Goal: Information Seeking & Learning: Check status

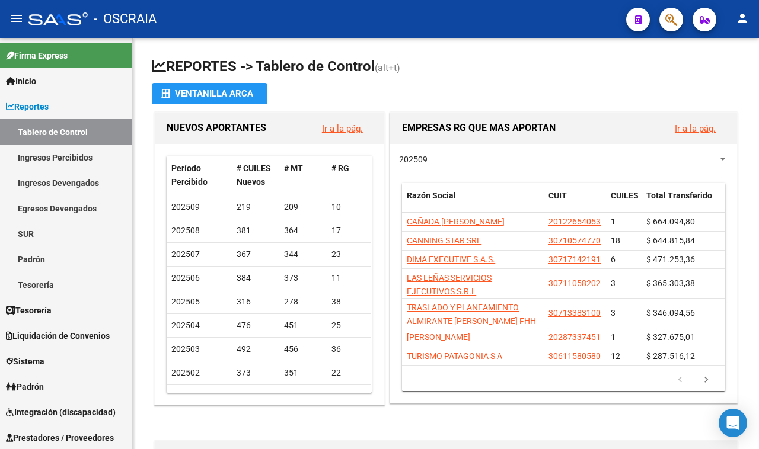
click at [665, 18] on icon "button" at bounding box center [671, 20] width 12 height 14
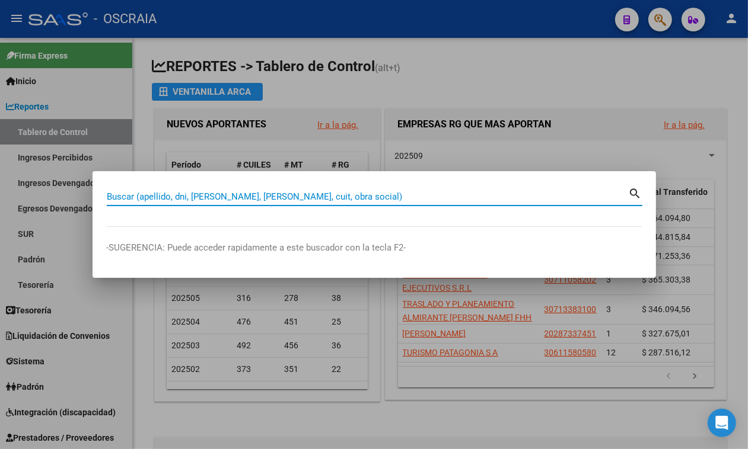
paste input "27355901"
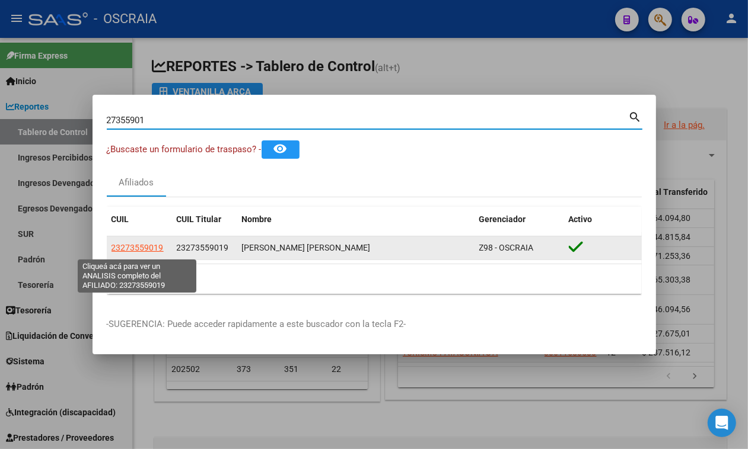
click at [120, 248] on span "23273559019" at bounding box center [137, 247] width 52 height 9
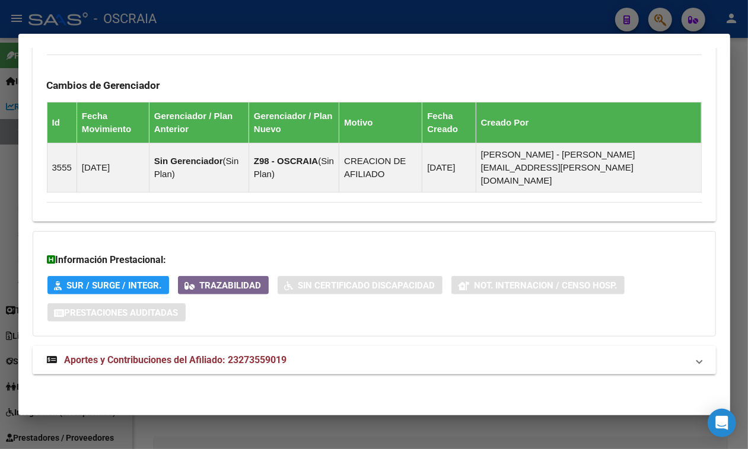
scroll to position [700, 0]
click at [222, 350] on mat-expansion-panel-header "Aportes y Contribuciones del Afiliado: 23273559019" at bounding box center [374, 360] width 683 height 28
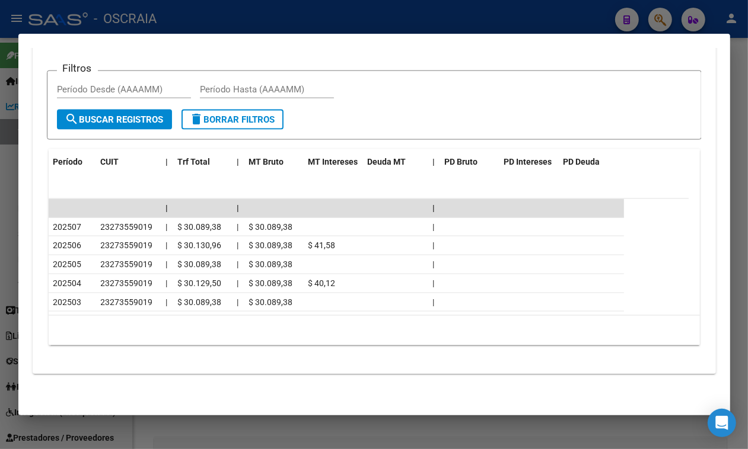
scroll to position [1139, 0]
click at [565, 23] on div at bounding box center [374, 224] width 748 height 449
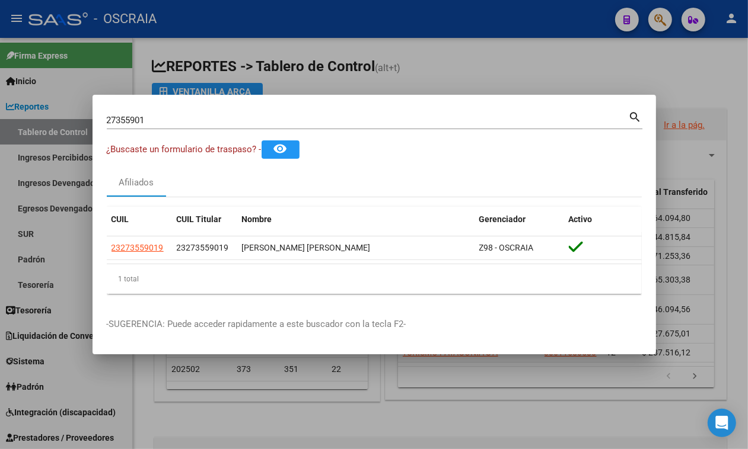
click at [354, 122] on input "27355901" at bounding box center [368, 120] width 522 height 11
paste input "0-13468574-4"
type input "20134685744"
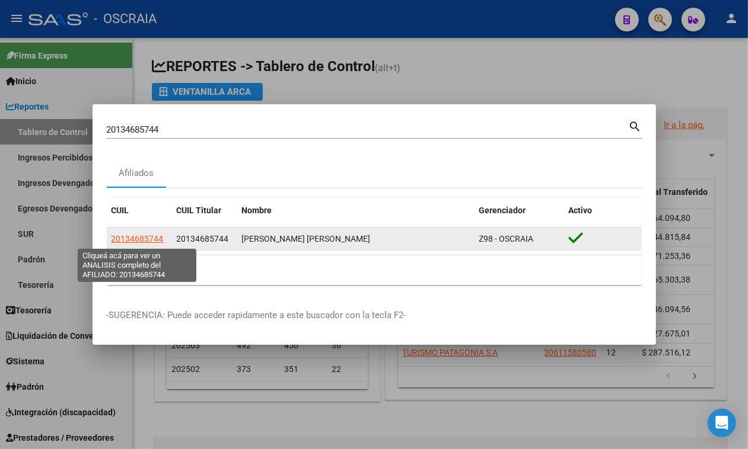
click at [141, 241] on span "20134685744" at bounding box center [137, 238] width 52 height 9
type textarea "20134685744"
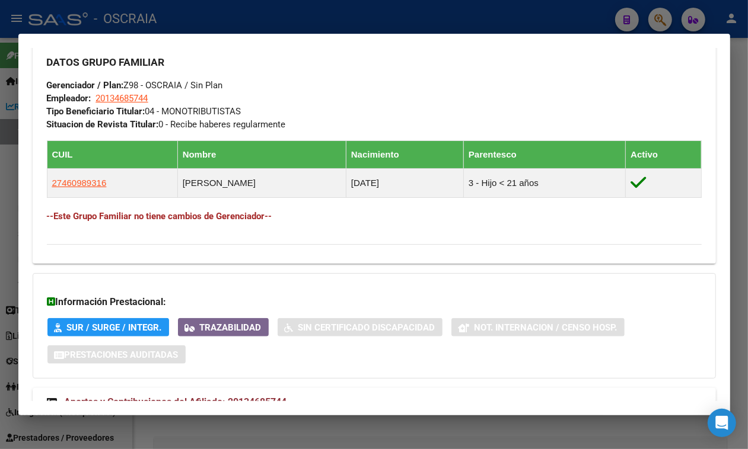
scroll to position [651, 0]
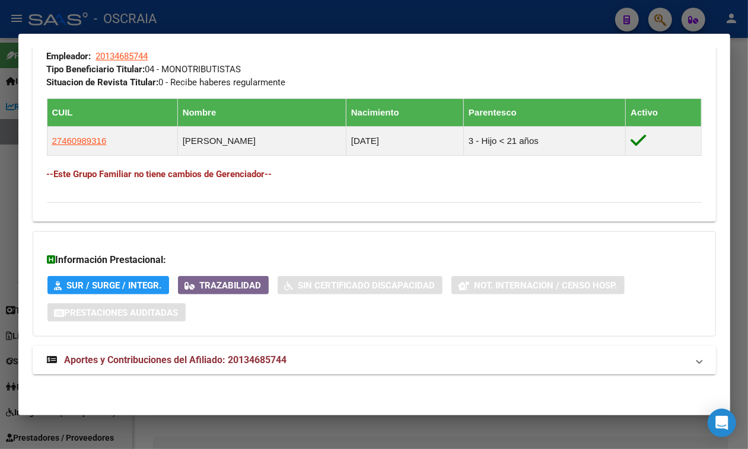
click at [191, 359] on span "Aportes y Contribuciones del Afiliado: 20134685744" at bounding box center [176, 360] width 222 height 11
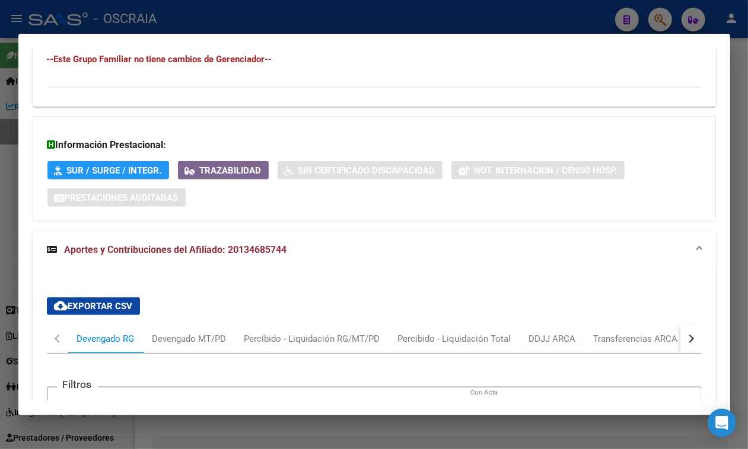
scroll to position [949, 0]
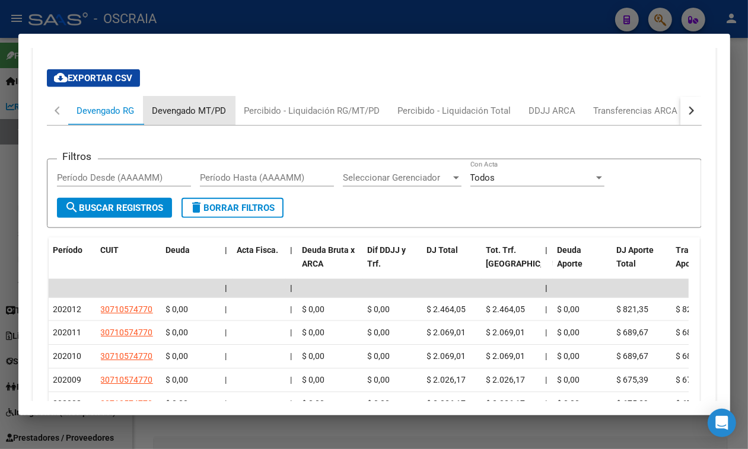
click at [181, 125] on div "Devengado MT/PD" at bounding box center [189, 111] width 92 height 28
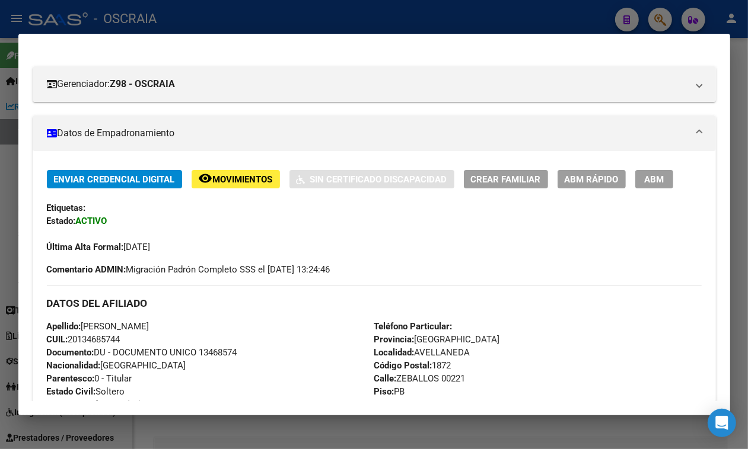
scroll to position [0, 0]
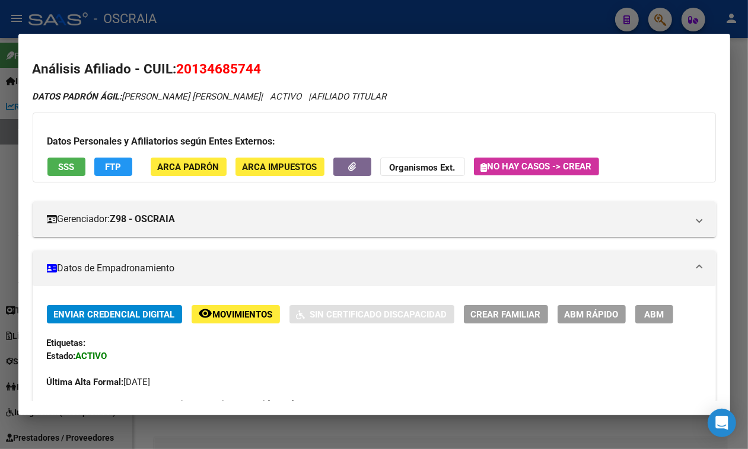
click at [202, 28] on div at bounding box center [374, 224] width 748 height 449
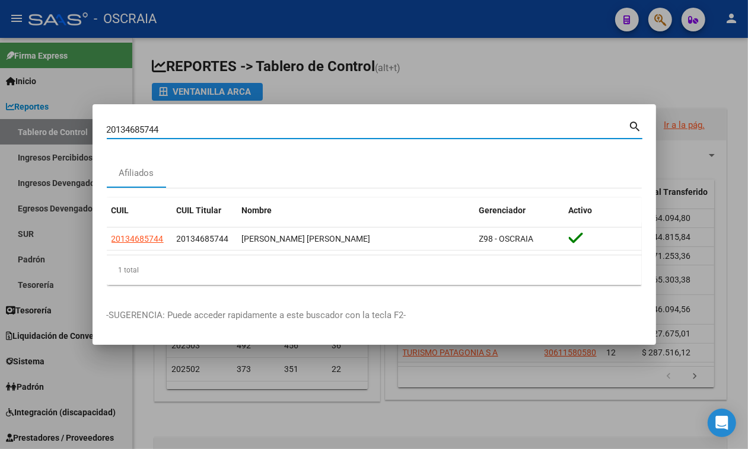
drag, startPoint x: 170, startPoint y: 126, endPoint x: 61, endPoint y: 140, distance: 110.0
click at [61, 140] on div "20134685744 Buscar (apellido, dni, cuil, [PERSON_NAME], cuit, obra social) sear…" at bounding box center [374, 224] width 748 height 449
paste input "14647216"
type input "14647216"
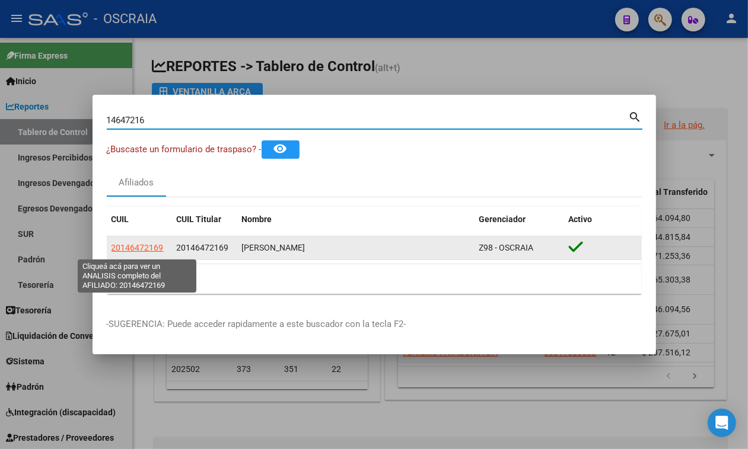
click at [142, 252] on span "20146472169" at bounding box center [137, 247] width 52 height 9
type textarea "20146472169"
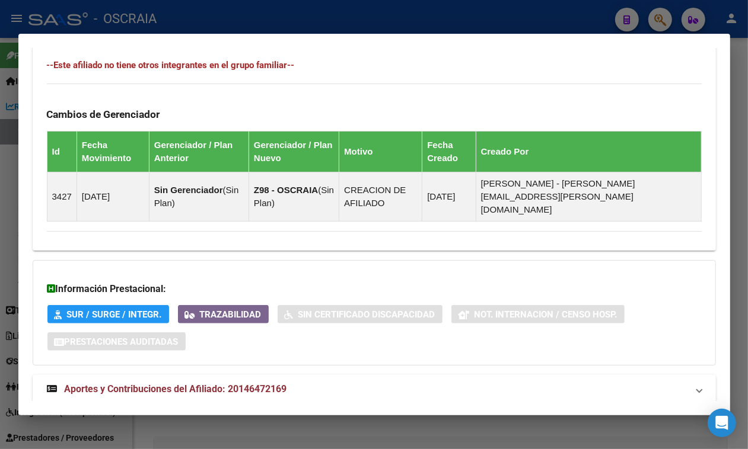
scroll to position [700, 0]
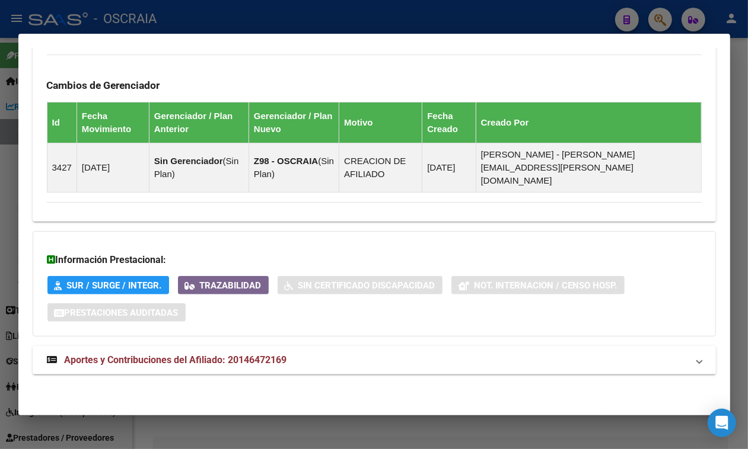
click at [163, 374] on mat-expansion-panel-header "Aportes y Contribuciones del Afiliado: 20146472169" at bounding box center [374, 360] width 683 height 28
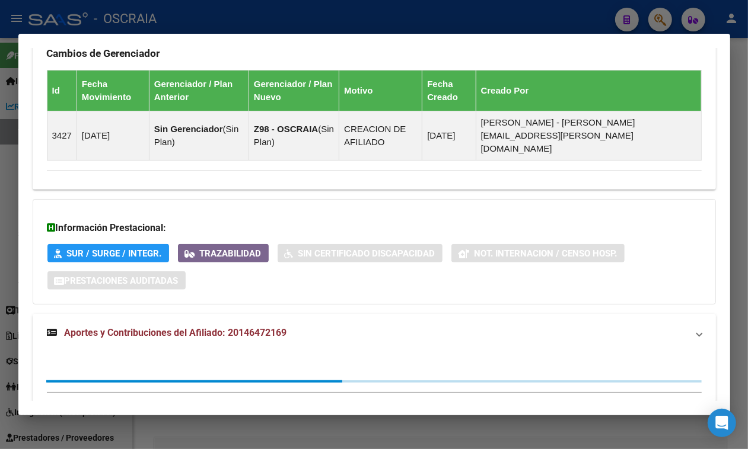
click at [167, 350] on mat-expansion-panel-header "Aportes y Contribuciones del Afiliado: 20146472169" at bounding box center [374, 333] width 683 height 38
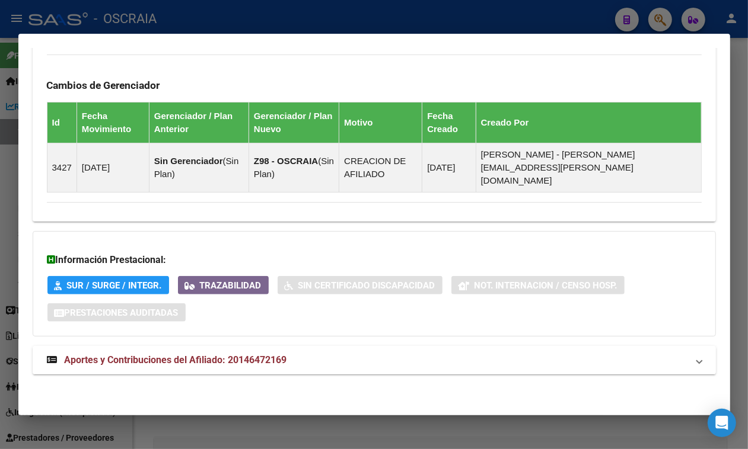
click at [170, 349] on mat-expansion-panel-header "Aportes y Contribuciones del Afiliado: 20146472169" at bounding box center [374, 360] width 683 height 28
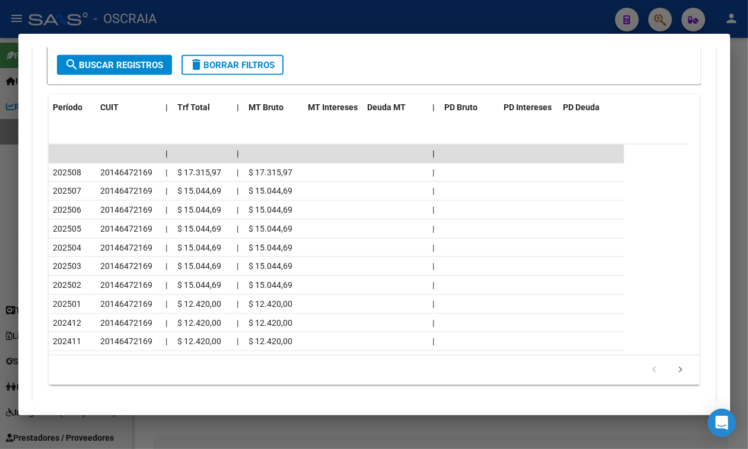
scroll to position [1233, 0]
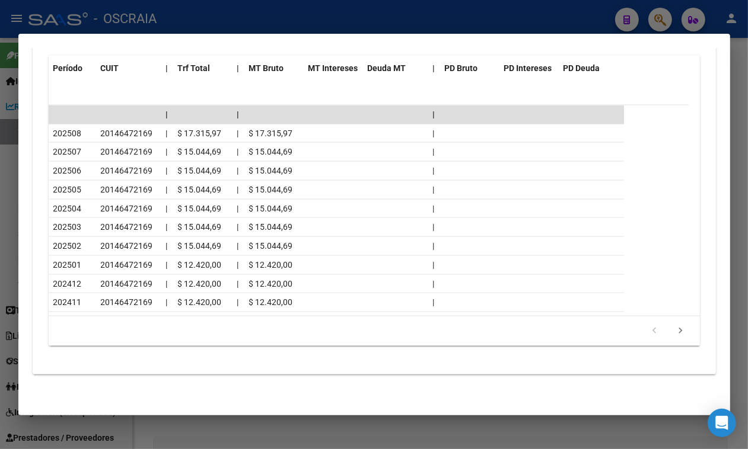
click at [541, 13] on div at bounding box center [374, 224] width 748 height 449
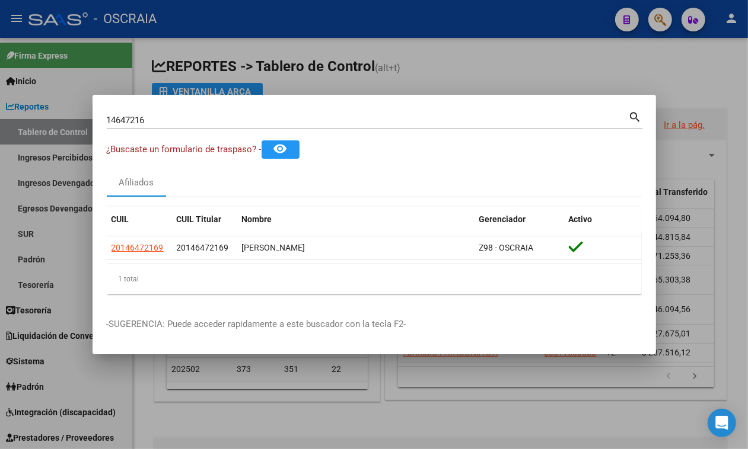
click at [193, 123] on input "14647216" at bounding box center [368, 120] width 522 height 11
paste input "3577486"
type input "35774866"
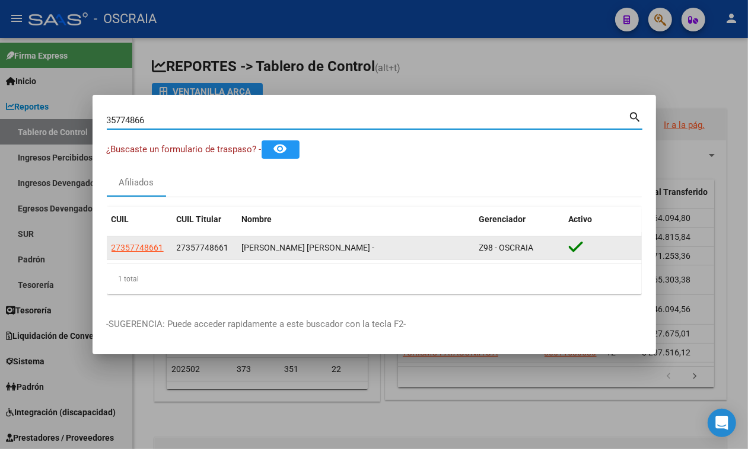
click at [114, 239] on datatable-body-cell "27357748661" at bounding box center [139, 248] width 65 height 23
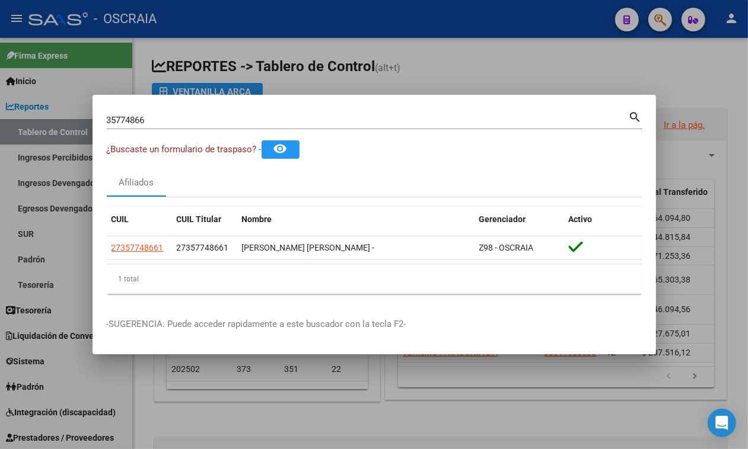
click at [125, 264] on datatable-body "27357748661 27357748661 [PERSON_NAME] [PERSON_NAME] - Z98 - OSCRAIA" at bounding box center [374, 250] width 535 height 27
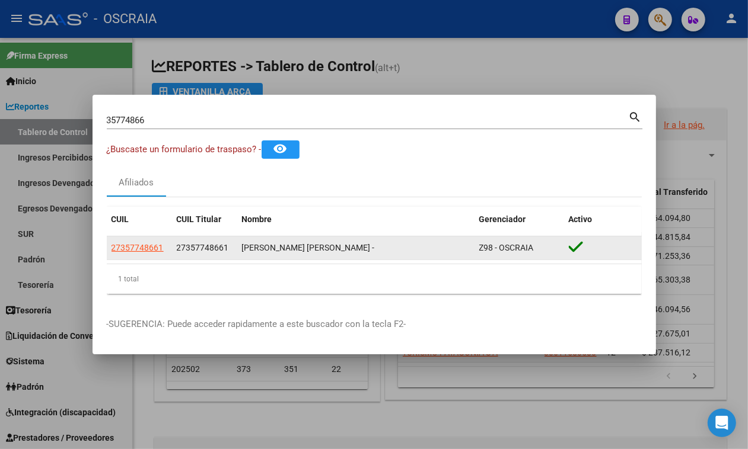
click at [128, 253] on span "27357748661" at bounding box center [137, 247] width 52 height 9
type textarea "27357748661"
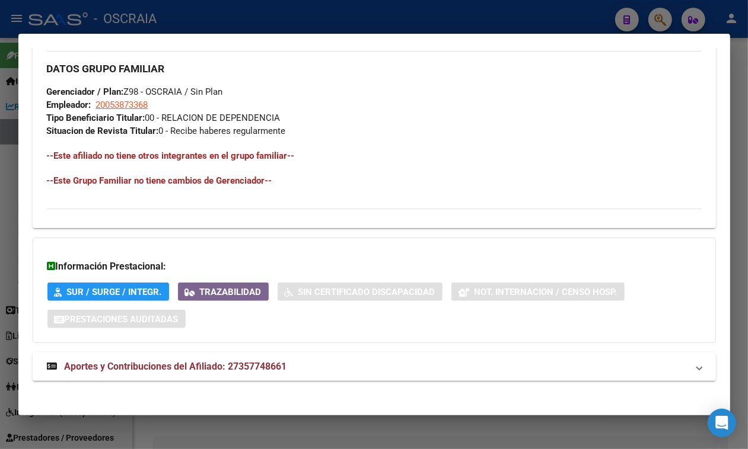
scroll to position [608, 0]
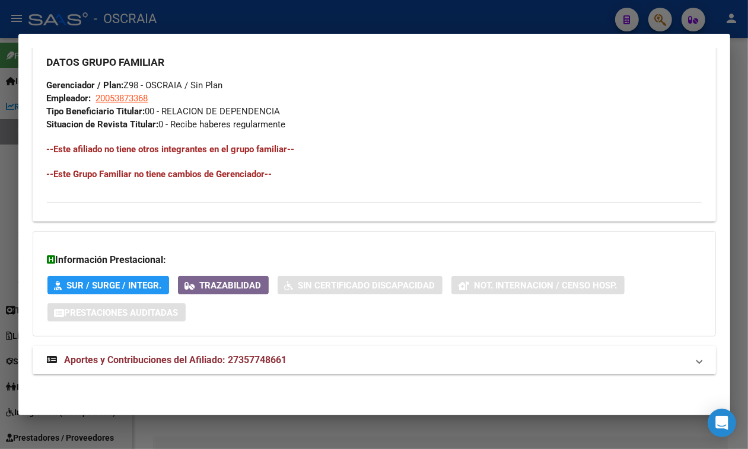
click at [208, 350] on mat-expansion-panel-header "Aportes y Contribuciones del Afiliado: 27357748661" at bounding box center [374, 360] width 683 height 28
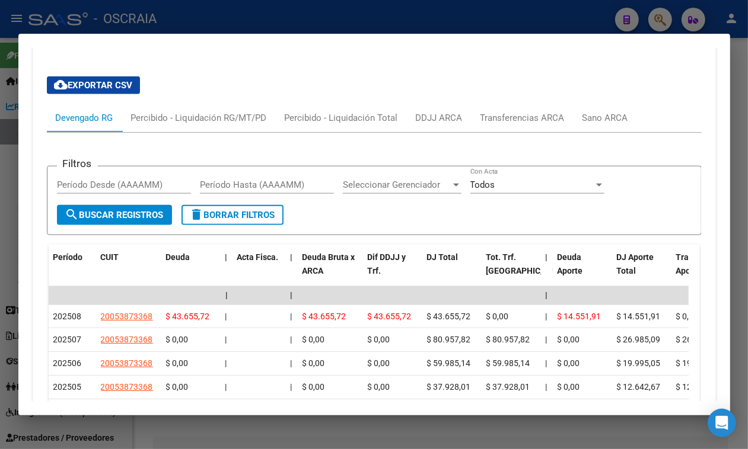
scroll to position [905, 0]
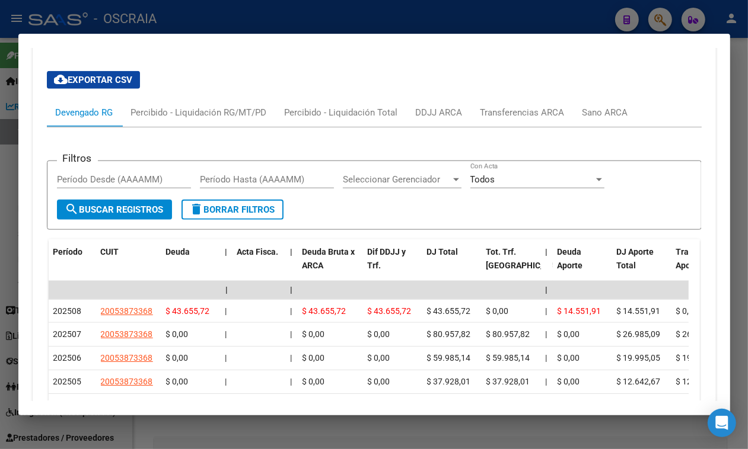
click at [496, 2] on div at bounding box center [374, 224] width 748 height 449
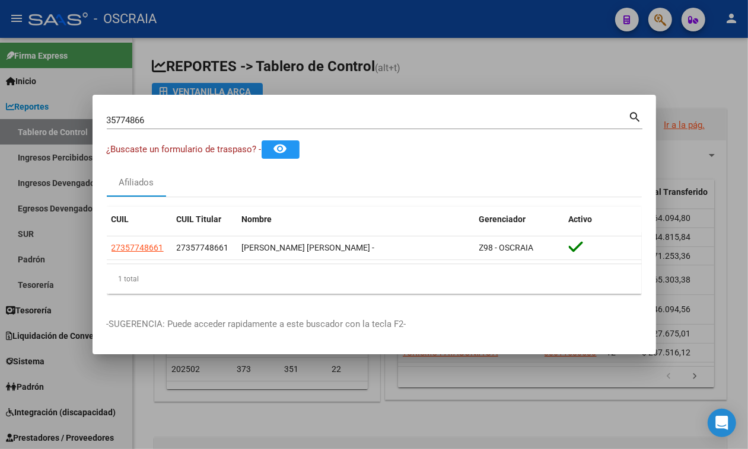
click at [362, 120] on input "35774866" at bounding box center [368, 120] width 522 height 11
click at [362, 119] on input "35774866" at bounding box center [368, 120] width 522 height 11
paste input "23050718"
type input "23050718"
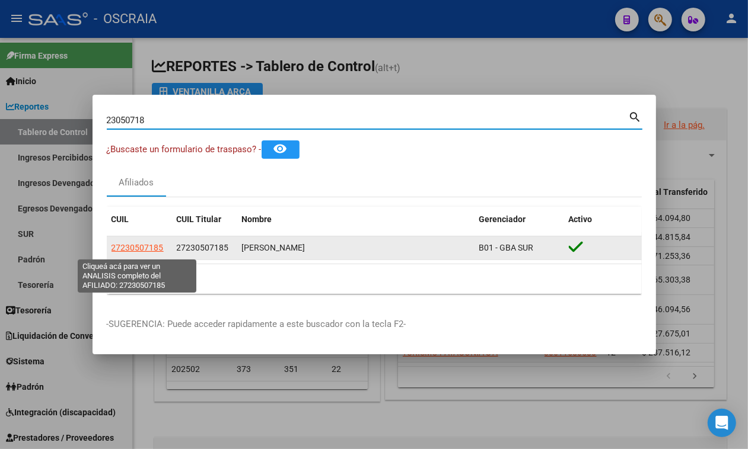
click at [141, 249] on span "27230507185" at bounding box center [137, 247] width 52 height 9
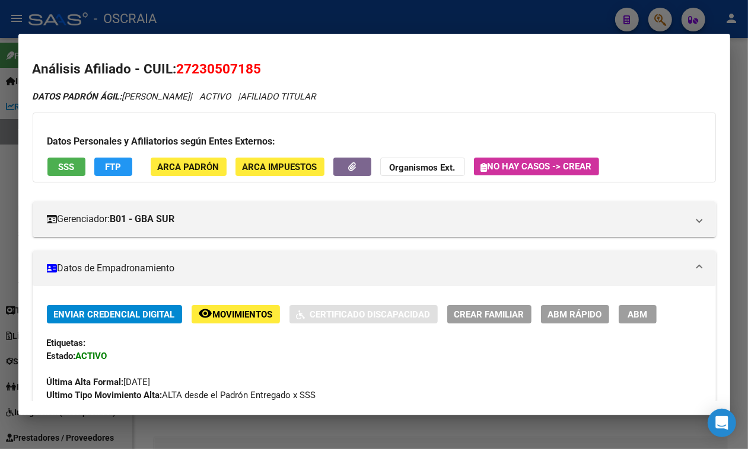
click at [226, 61] on span "27230507185" at bounding box center [219, 68] width 85 height 15
copy span "27230507185"
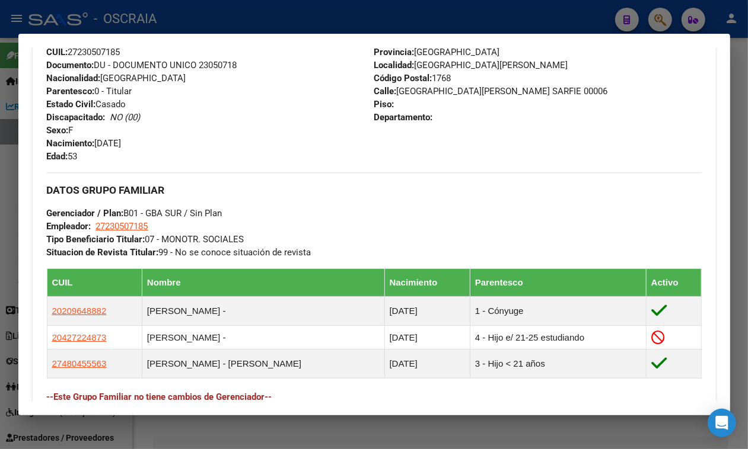
scroll to position [445, 0]
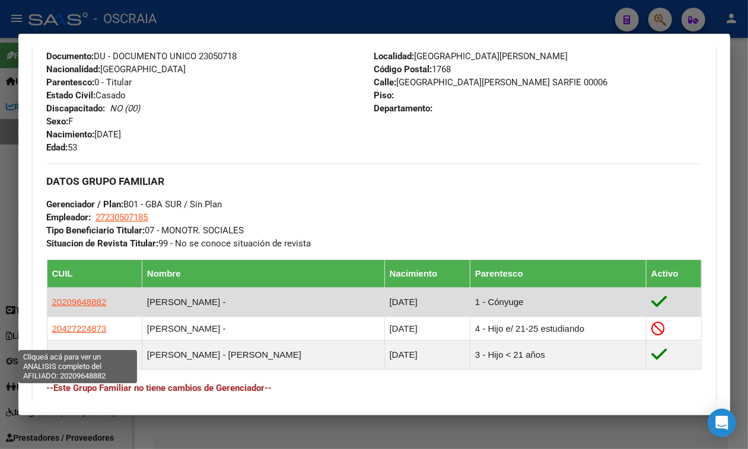
click at [79, 307] on span "20209648882" at bounding box center [79, 302] width 55 height 10
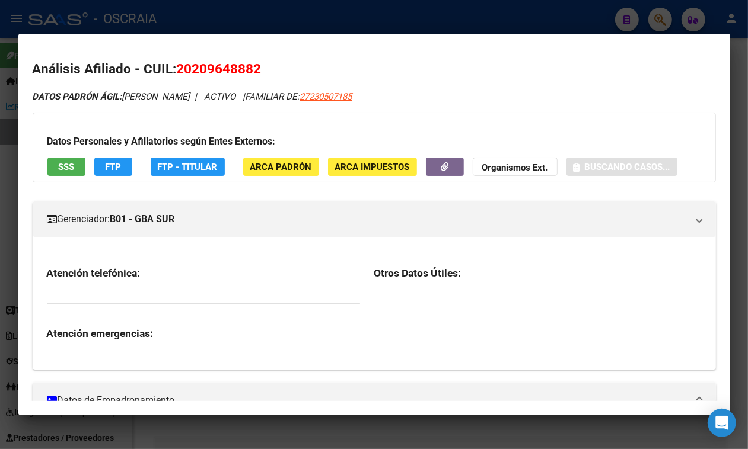
click at [240, 68] on span "20209648882" at bounding box center [219, 68] width 85 height 15
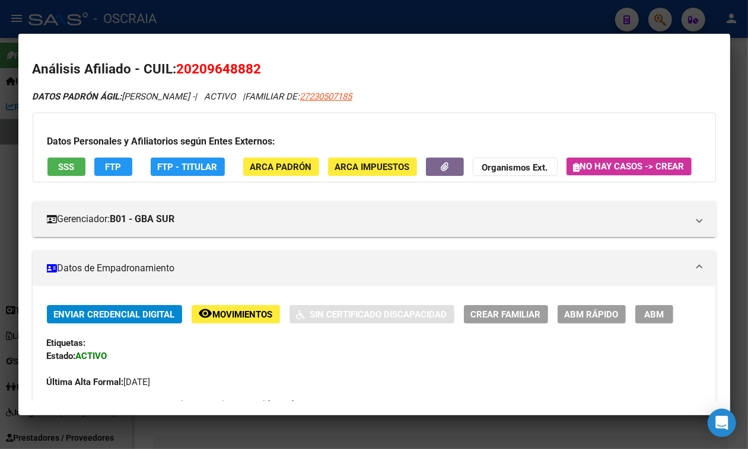
copy span "20209648882"
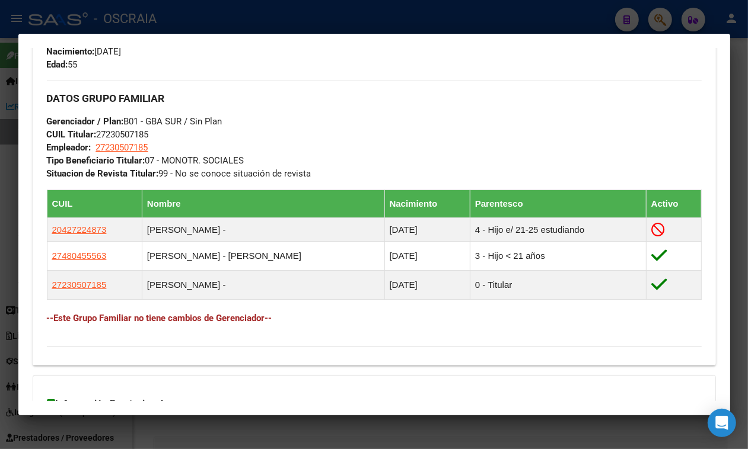
scroll to position [519, 0]
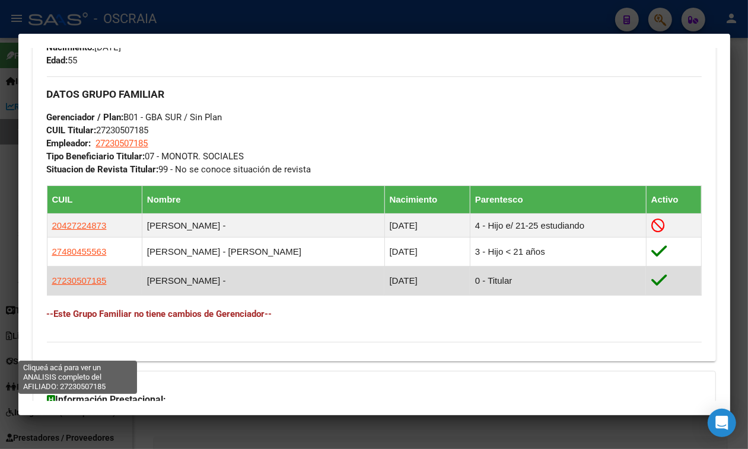
click at [70, 286] on span "27230507185" at bounding box center [79, 281] width 55 height 10
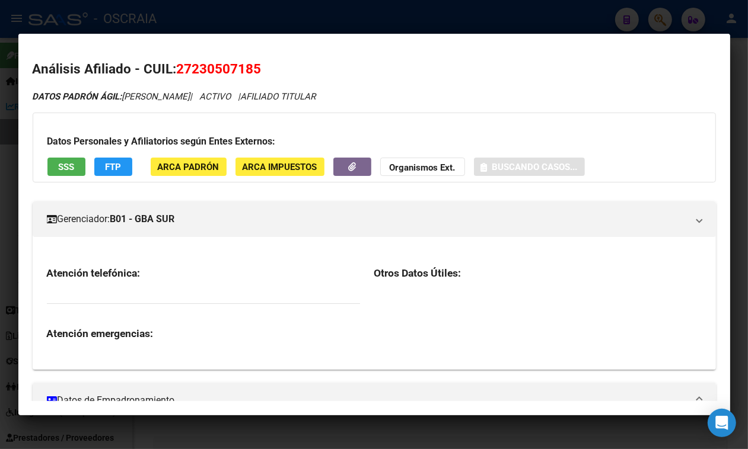
click at [241, 66] on span "27230507185" at bounding box center [219, 68] width 85 height 15
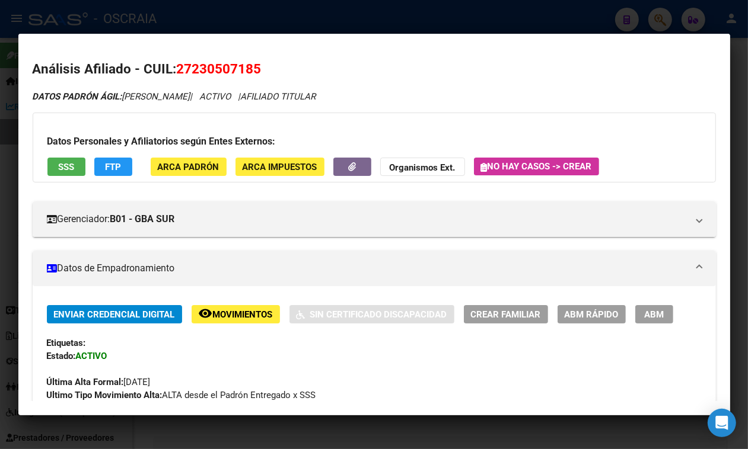
copy span "27230507185"
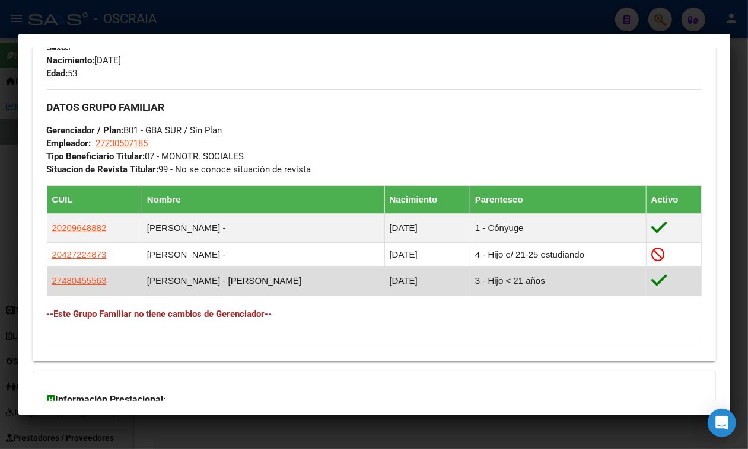
click at [90, 286] on span "27480455563" at bounding box center [79, 281] width 55 height 10
type textarea "27480455563"
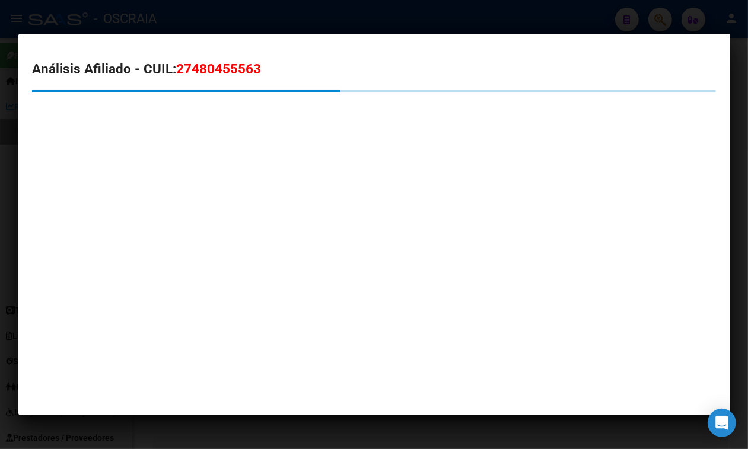
click at [215, 70] on span "27480455563" at bounding box center [219, 68] width 85 height 15
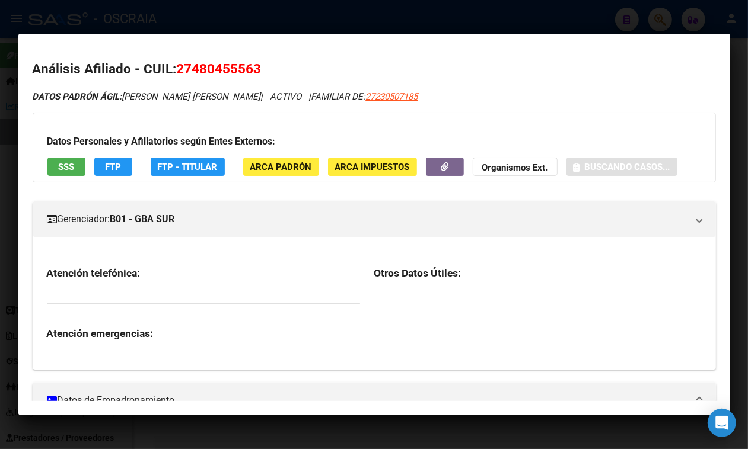
click at [215, 70] on span "27480455563" at bounding box center [219, 68] width 85 height 15
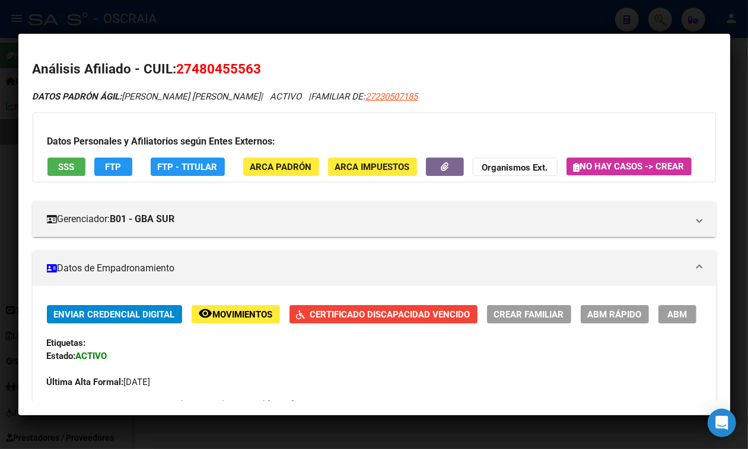
copy span "27480455563"
click at [282, 8] on div at bounding box center [374, 224] width 748 height 449
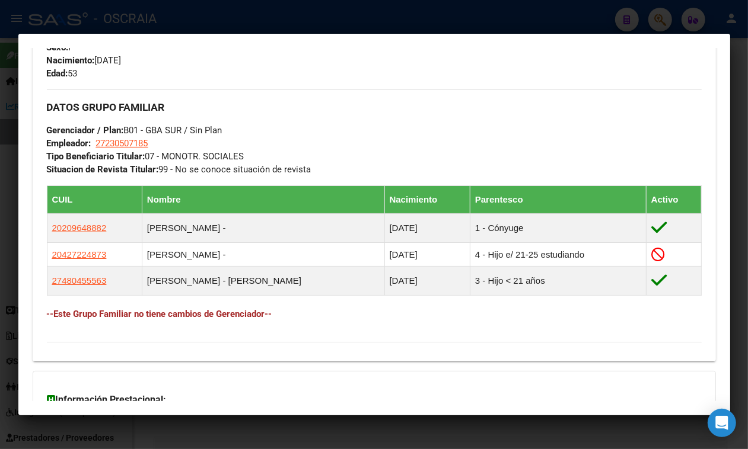
click at [313, 19] on div at bounding box center [374, 224] width 748 height 449
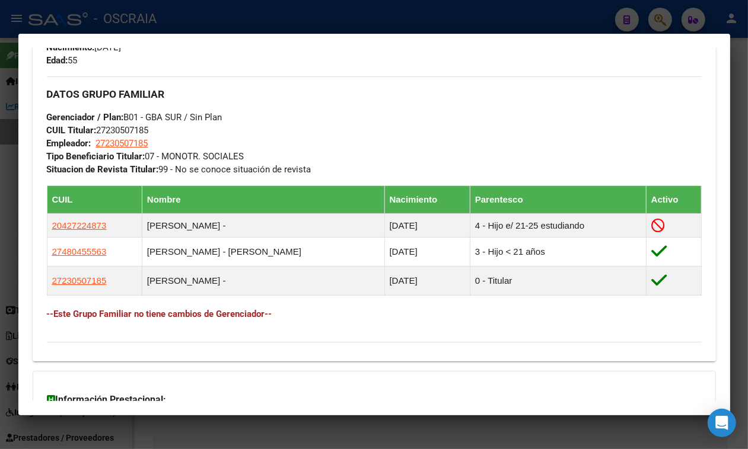
click at [166, 22] on div at bounding box center [374, 224] width 748 height 449
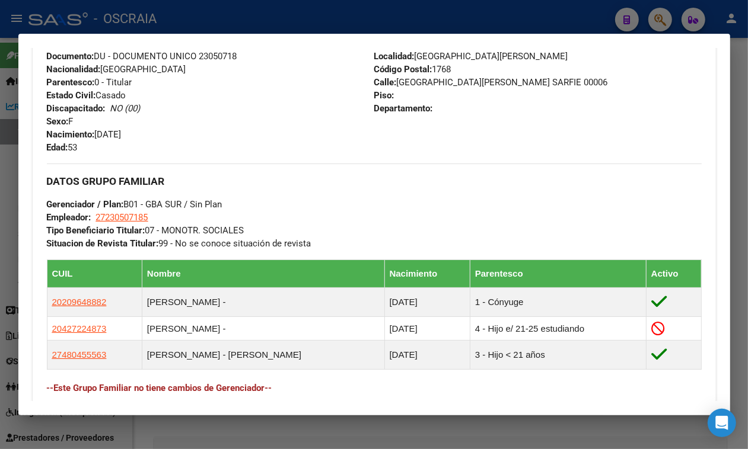
click at [197, 18] on div at bounding box center [374, 224] width 748 height 449
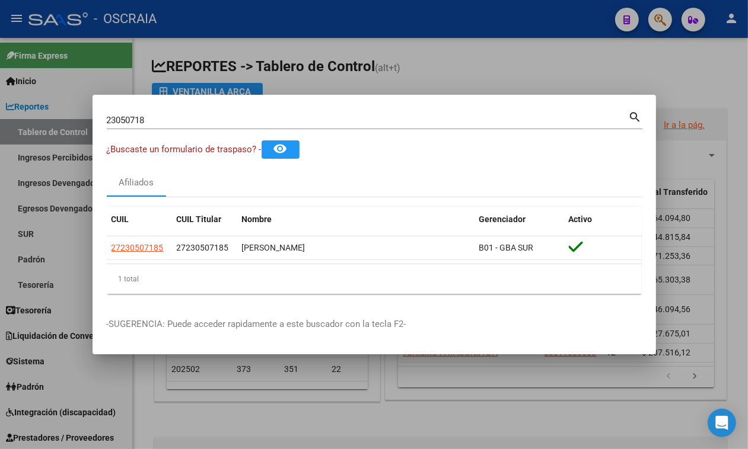
click at [147, 125] on div "23050718 Buscar (apellido, dni, cuil, nro traspaso, cuit, obra social)" at bounding box center [368, 120] width 522 height 18
drag, startPoint x: 155, startPoint y: 120, endPoint x: 0, endPoint y: 97, distance: 157.0
click at [0, 97] on div "23050718 Buscar (apellido, dni, cuil, nro traspaso, cuit, obra social) search ¿…" at bounding box center [374, 224] width 748 height 449
drag, startPoint x: 528, startPoint y: 122, endPoint x: 119, endPoint y: 90, distance: 410.9
click at [120, 89] on div "36897244 Buscar (apellido, dni, cuil, nro traspaso, cuit, obra social) search ¿…" at bounding box center [374, 224] width 748 height 449
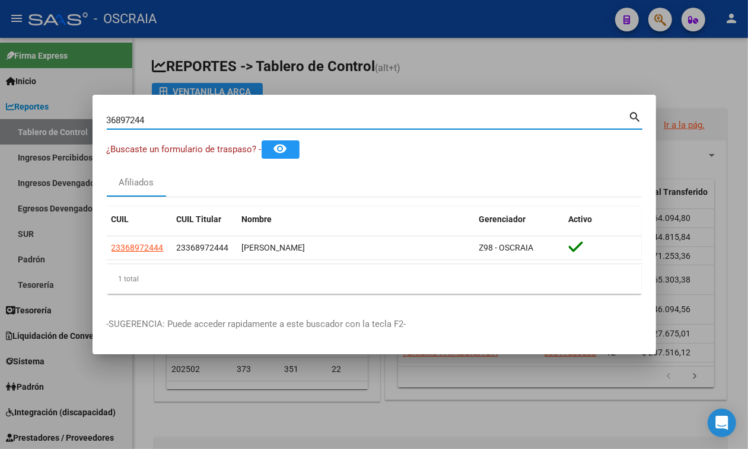
click at [144, 116] on input "36897244" at bounding box center [368, 120] width 522 height 11
paste input "23368972444"
type input "23368972444"
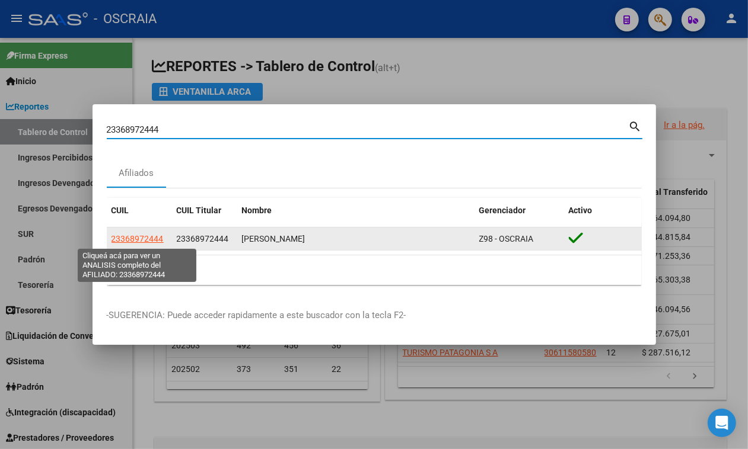
click at [138, 238] on span "23368972444" at bounding box center [137, 238] width 52 height 9
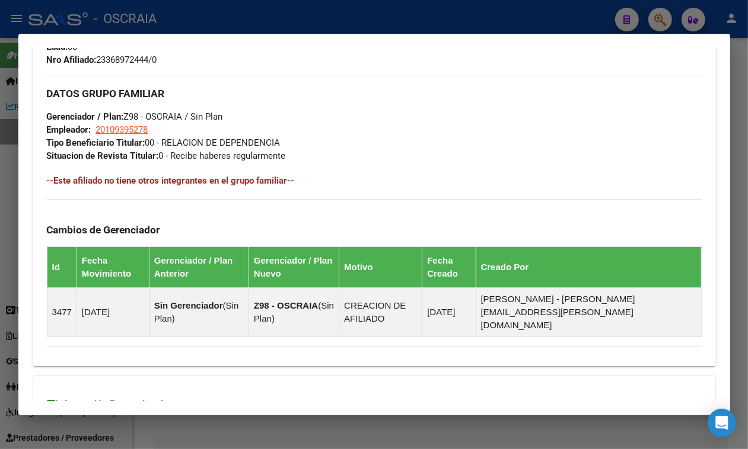
scroll to position [700, 0]
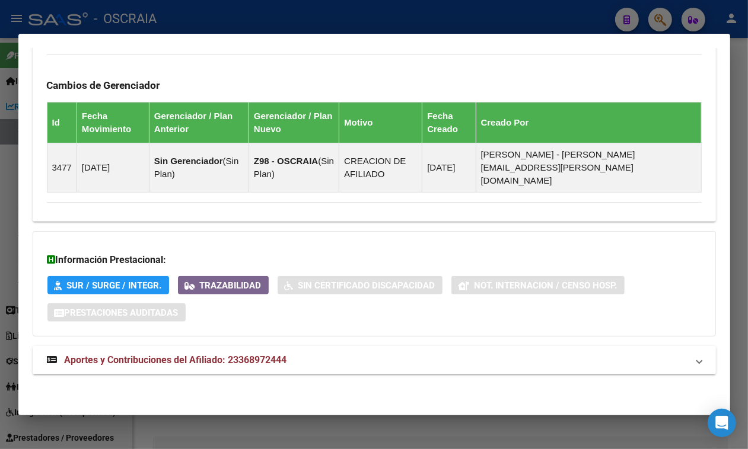
click at [226, 363] on span "Aportes y Contribuciones del Afiliado: 23368972444" at bounding box center [176, 360] width 222 height 11
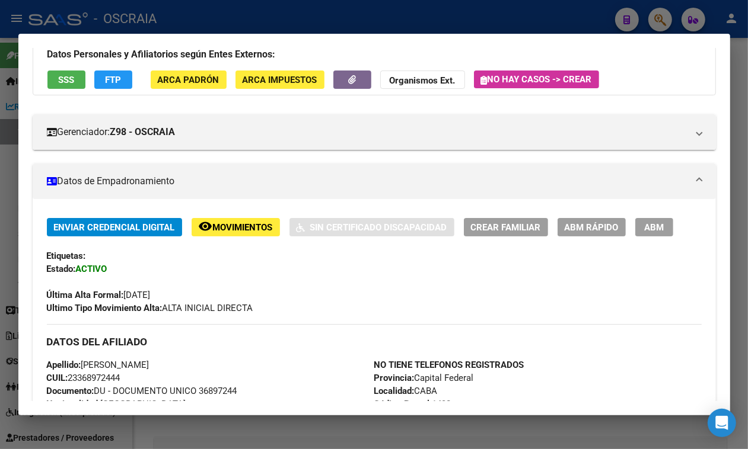
scroll to position [0, 0]
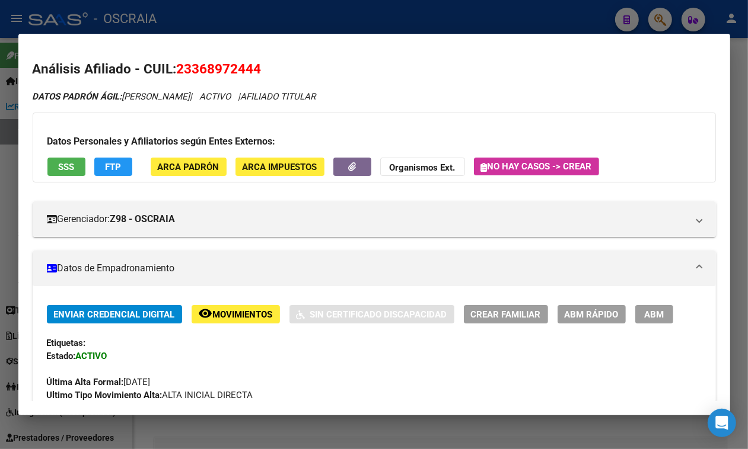
click at [210, 74] on span "23368972444" at bounding box center [219, 68] width 85 height 15
copy span "23368972444"
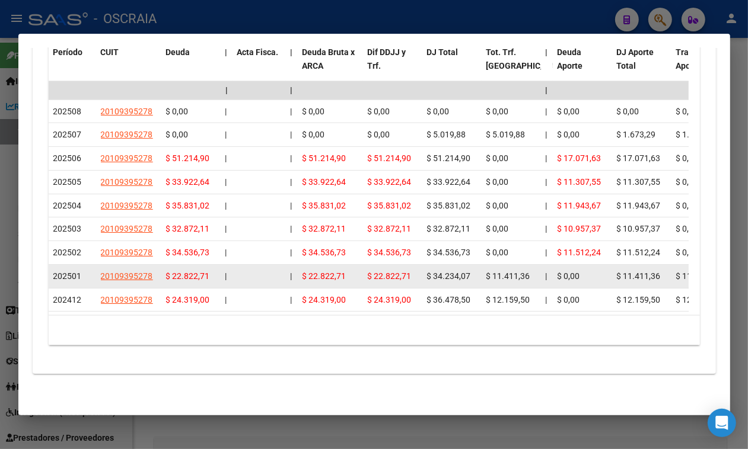
scroll to position [1258, 0]
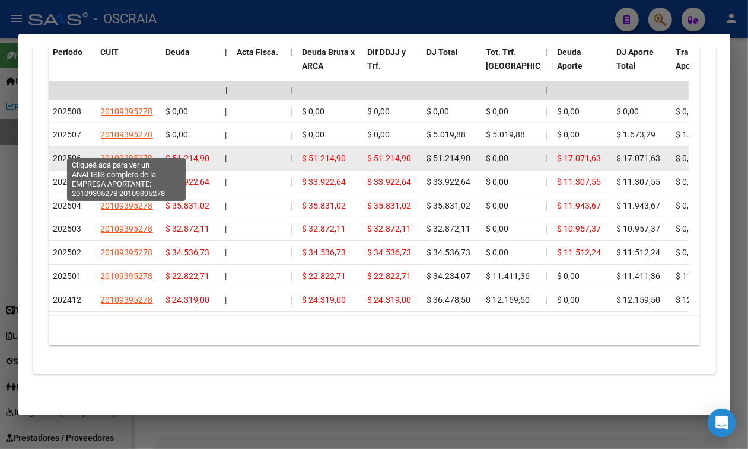
click at [117, 154] on span "20109395278" at bounding box center [127, 158] width 52 height 9
type textarea "20109395278"
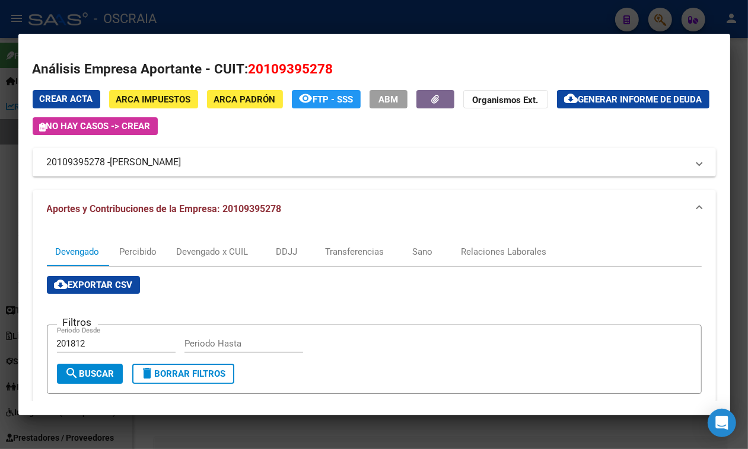
click at [313, 14] on div at bounding box center [374, 224] width 748 height 449
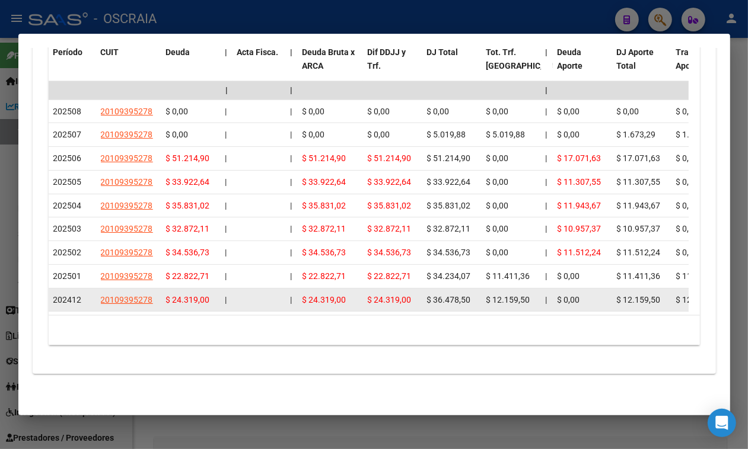
click at [66, 295] on span "202412" at bounding box center [67, 299] width 28 height 9
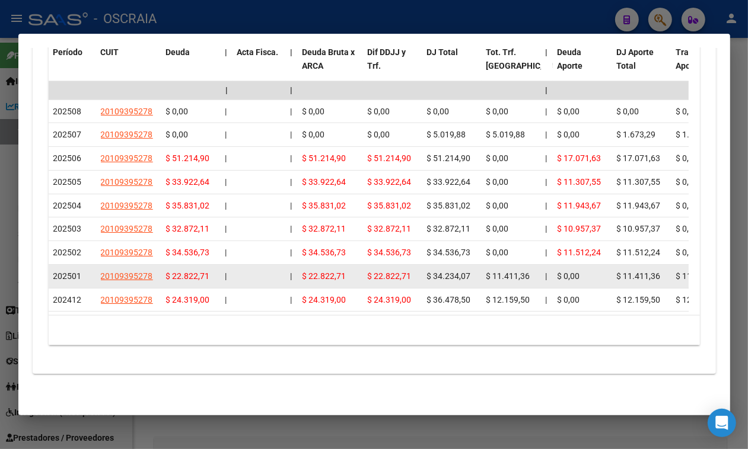
click at [67, 271] on div "202501" at bounding box center [72, 277] width 38 height 14
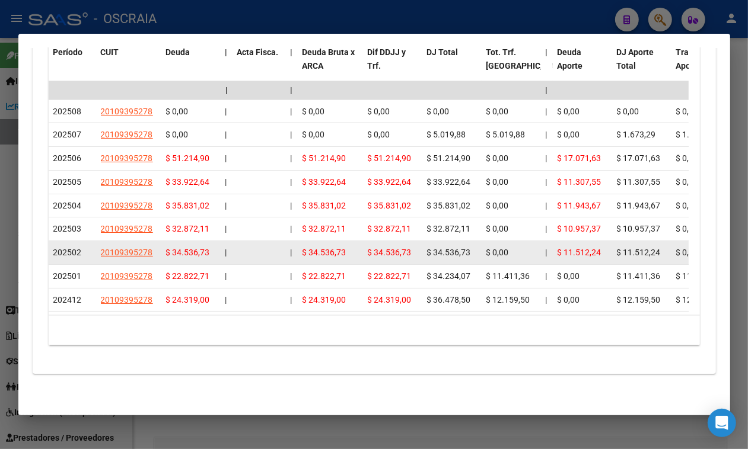
click at [67, 250] on datatable-body-cell "202502" at bounding box center [72, 252] width 47 height 23
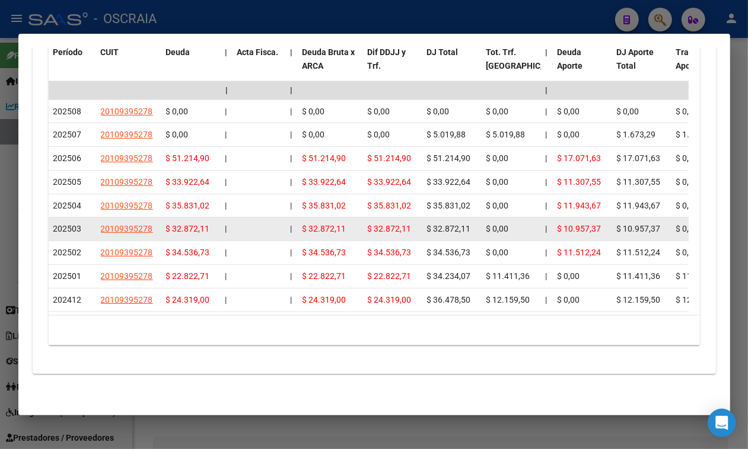
click at [69, 224] on span "202503" at bounding box center [67, 228] width 28 height 9
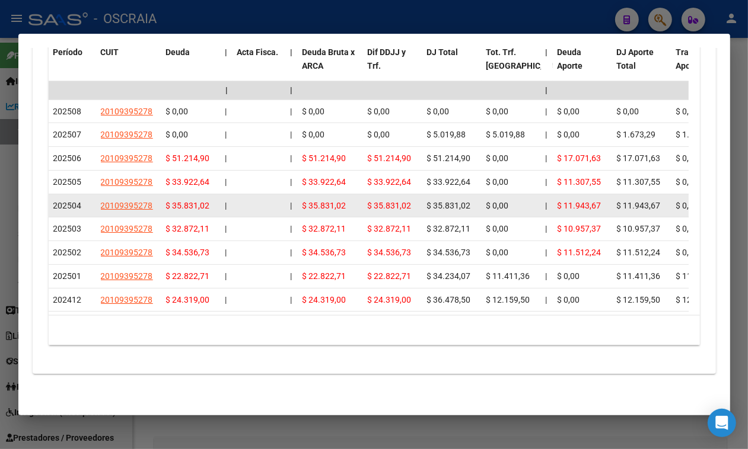
click at [66, 201] on span "202504" at bounding box center [67, 205] width 28 height 9
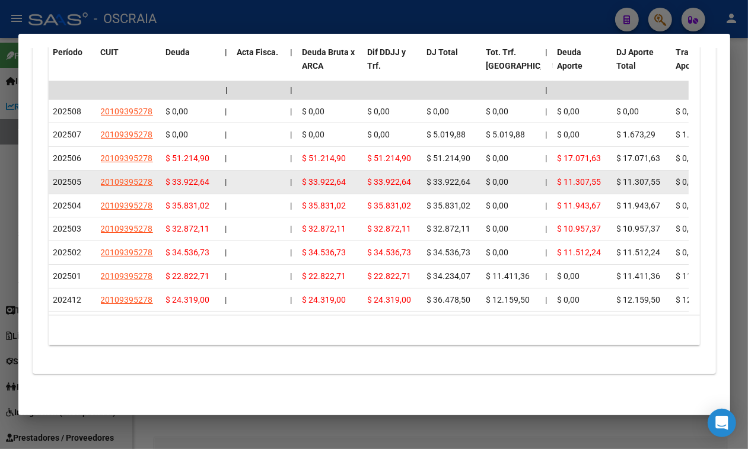
click at [66, 177] on span "202505" at bounding box center [67, 181] width 28 height 9
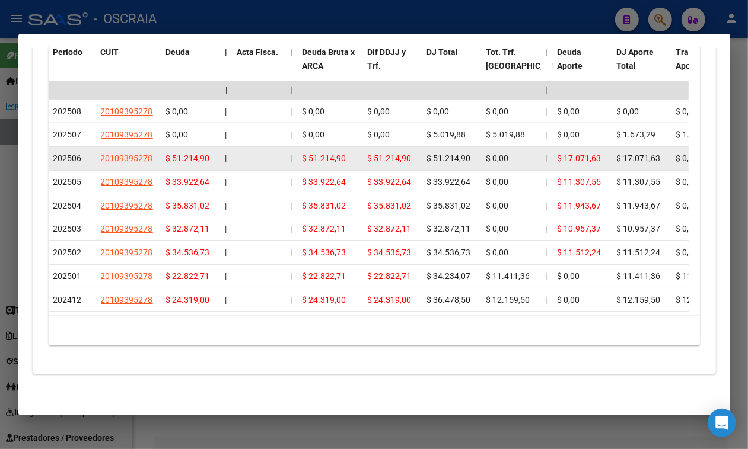
click at [65, 154] on span "202506" at bounding box center [67, 158] width 28 height 9
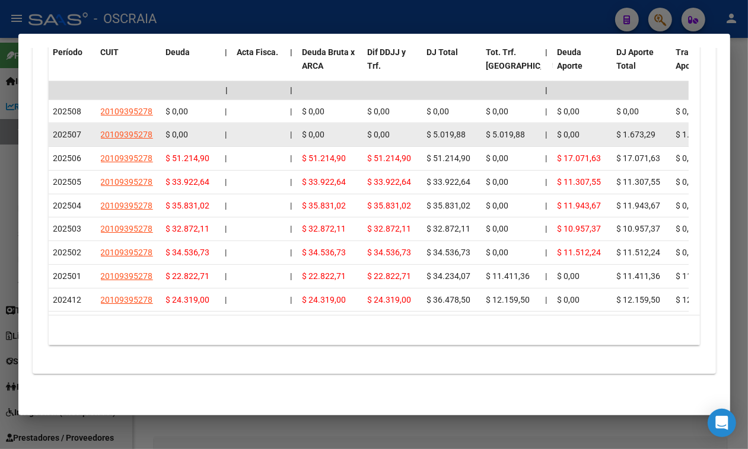
click at [66, 123] on datatable-body-cell "202507" at bounding box center [72, 134] width 47 height 23
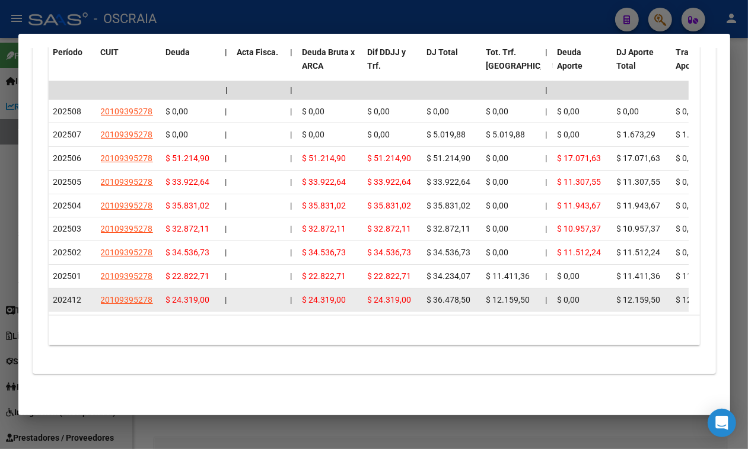
drag, startPoint x: 56, startPoint y: 295, endPoint x: 73, endPoint y: 295, distance: 16.6
click at [73, 295] on div "202412" at bounding box center [72, 300] width 38 height 14
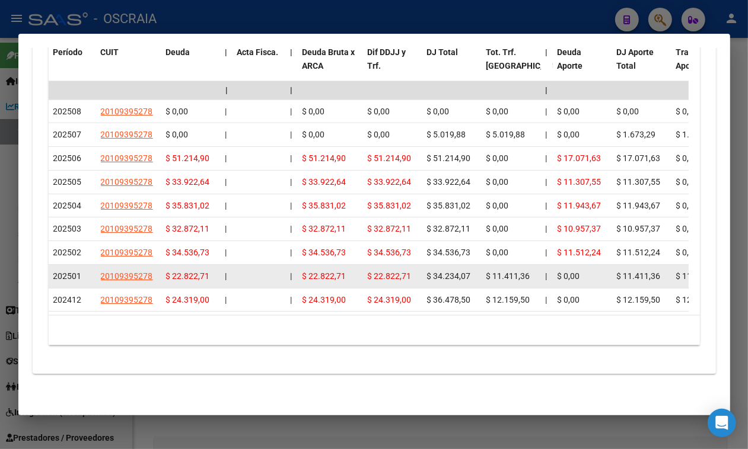
drag, startPoint x: 60, startPoint y: 270, endPoint x: 71, endPoint y: 267, distance: 11.6
click at [71, 272] on span "202501" at bounding box center [67, 276] width 28 height 9
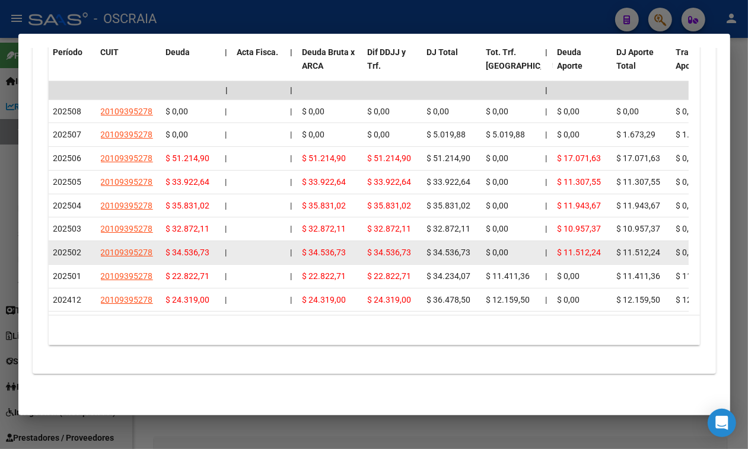
drag, startPoint x: 63, startPoint y: 242, endPoint x: 74, endPoint y: 241, distance: 11.3
click at [74, 248] on span "202502" at bounding box center [67, 252] width 28 height 9
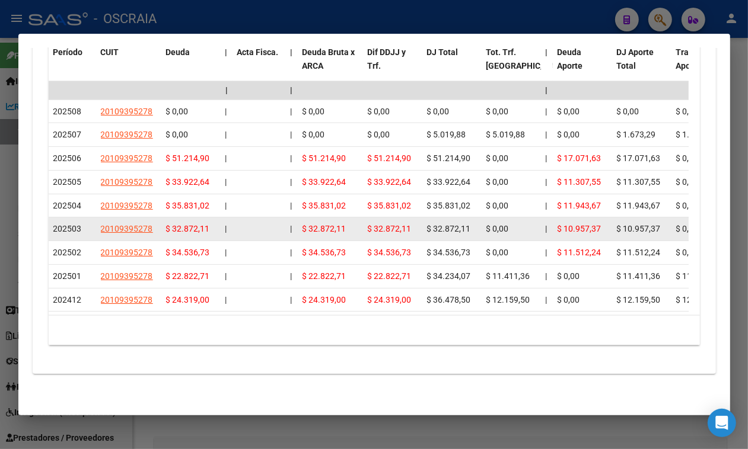
drag, startPoint x: 72, startPoint y: 221, endPoint x: 81, endPoint y: 218, distance: 8.8
click at [81, 224] on span "202503" at bounding box center [67, 228] width 28 height 9
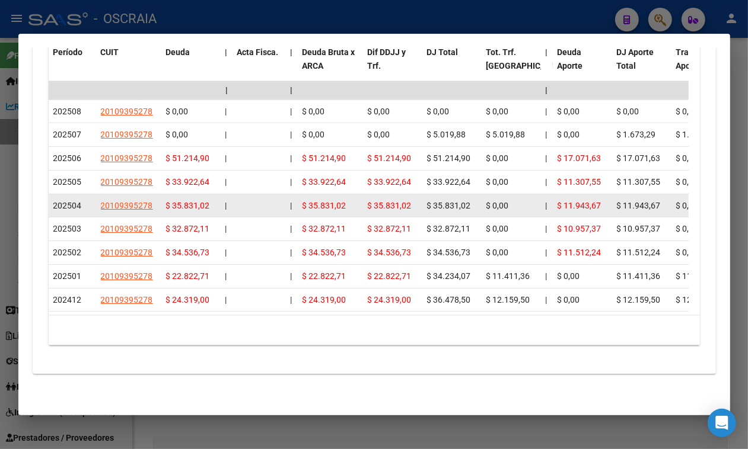
click at [69, 194] on datatable-body-cell "202504" at bounding box center [72, 205] width 47 height 23
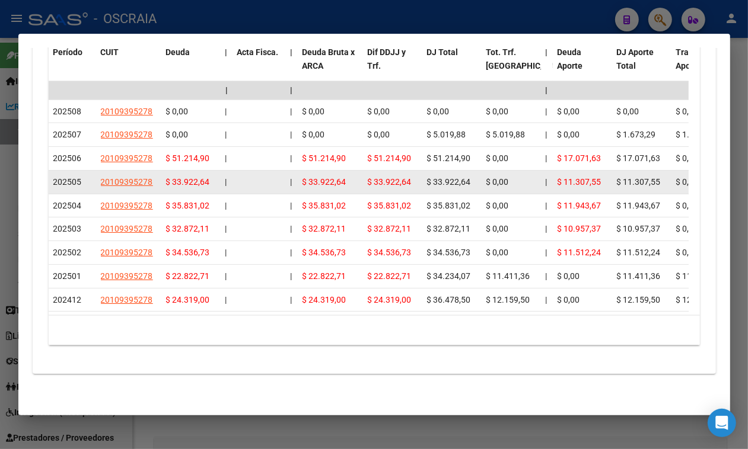
drag, startPoint x: 63, startPoint y: 170, endPoint x: 72, endPoint y: 169, distance: 8.3
click at [72, 177] on span "202505" at bounding box center [67, 181] width 28 height 9
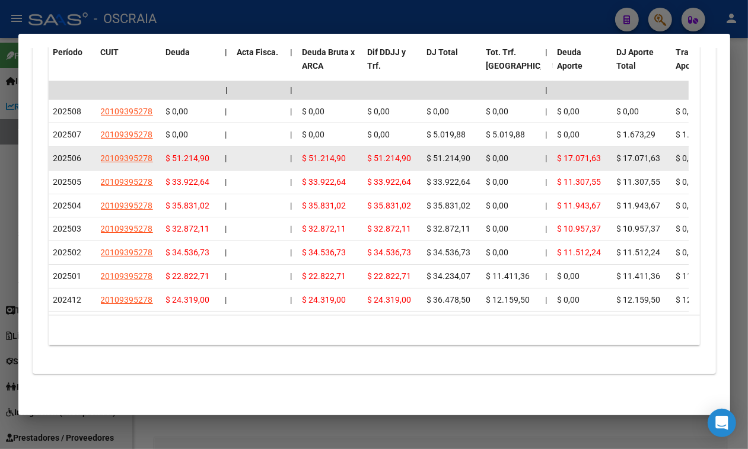
click at [65, 154] on span "202506" at bounding box center [67, 158] width 28 height 9
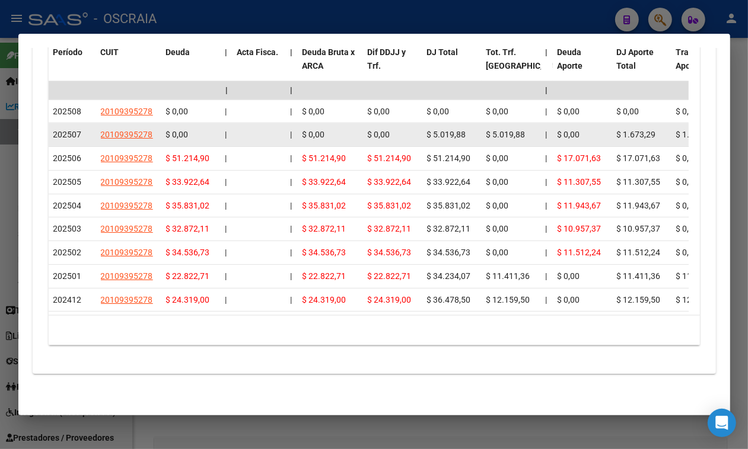
drag, startPoint x: 60, startPoint y: 129, endPoint x: 69, endPoint y: 129, distance: 9.5
click at [69, 130] on span "202507" at bounding box center [67, 134] width 28 height 9
